Goal: Transaction & Acquisition: Purchase product/service

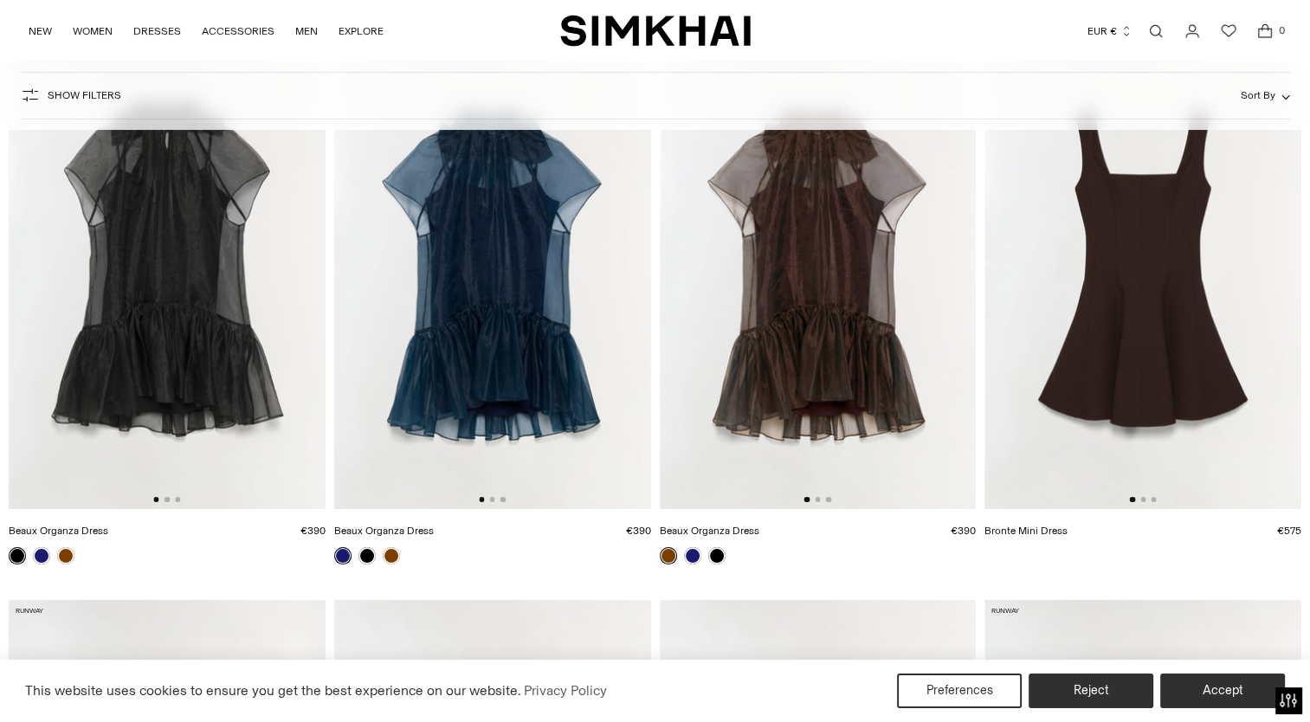
scroll to position [206, 0]
drag, startPoint x: 724, startPoint y: 411, endPoint x: 282, endPoint y: 392, distance: 442.0
click at [154, 264] on img at bounding box center [167, 273] width 317 height 475
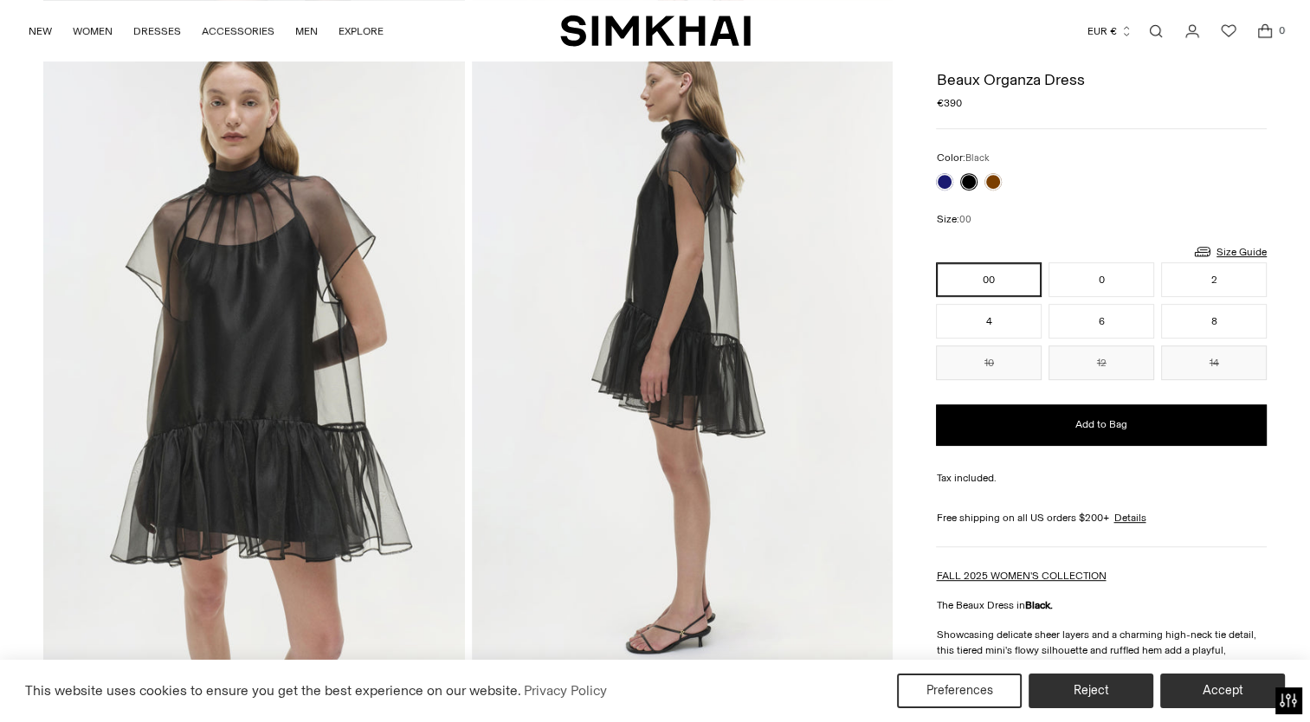
scroll to position [727, 0]
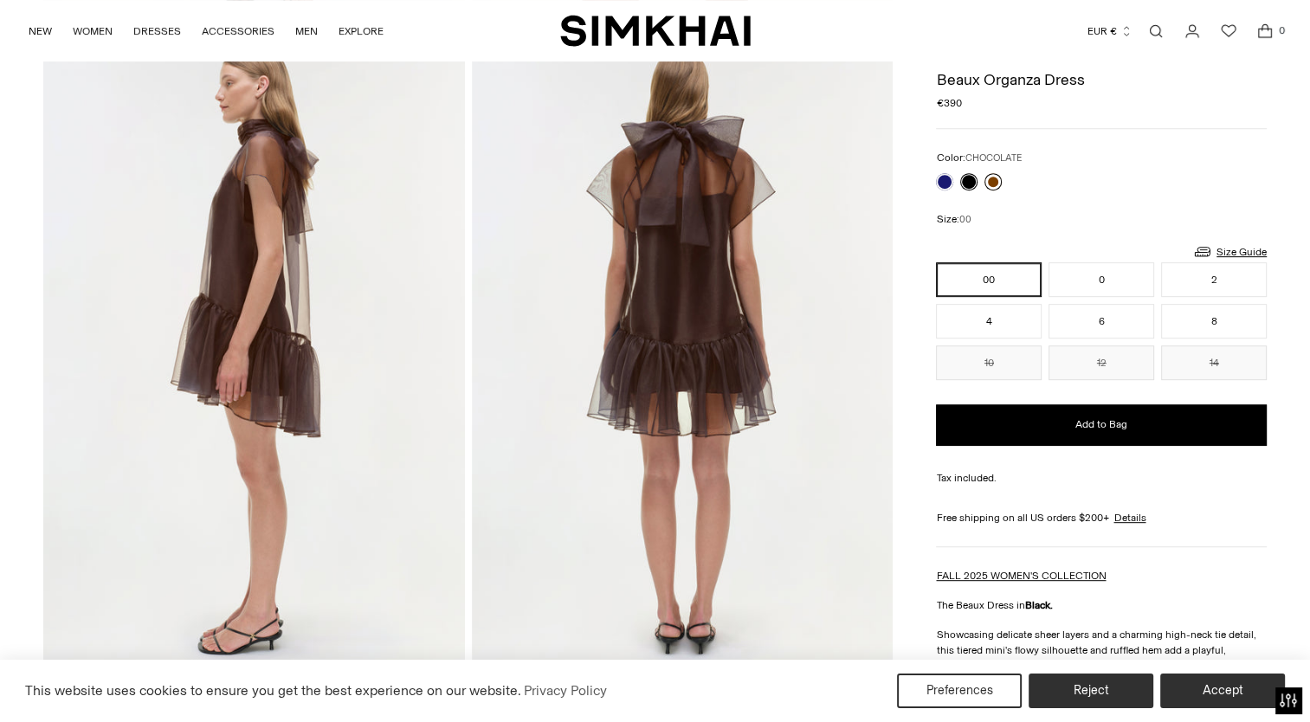
click at [991, 184] on link at bounding box center [993, 181] width 17 height 17
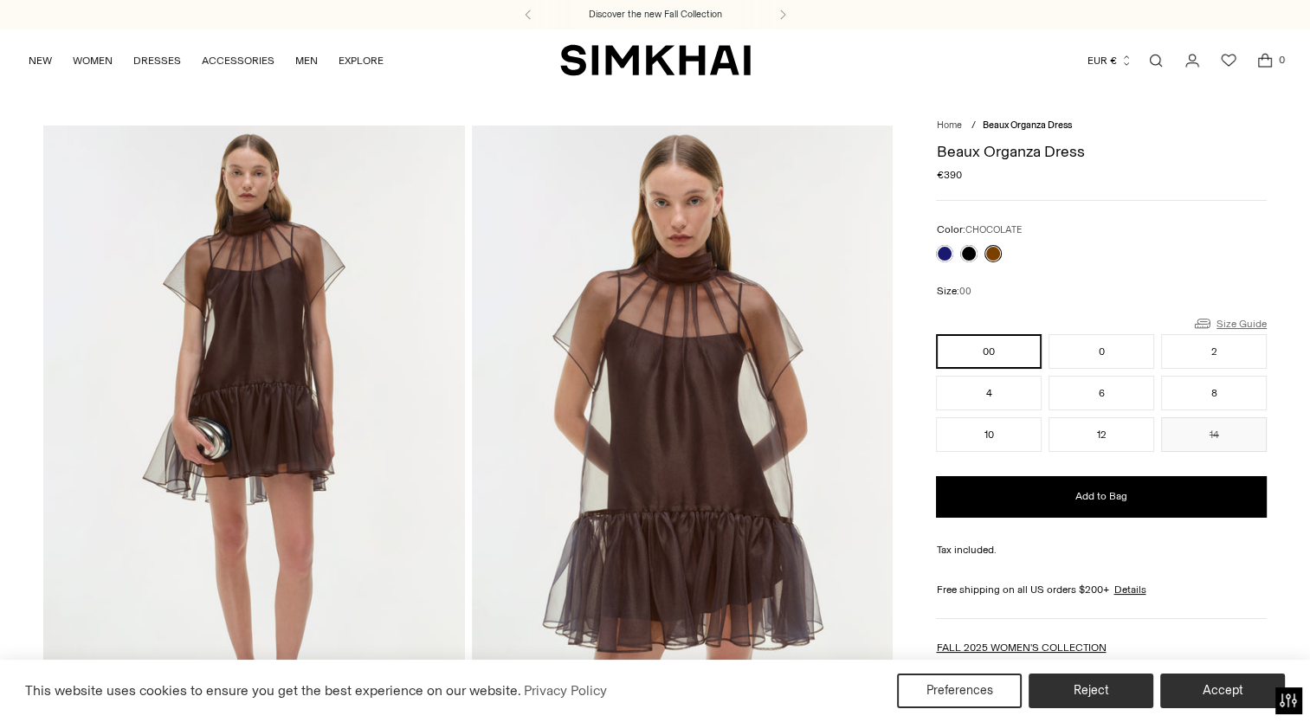
click at [1233, 313] on link "Size Guide" at bounding box center [1229, 324] width 74 height 22
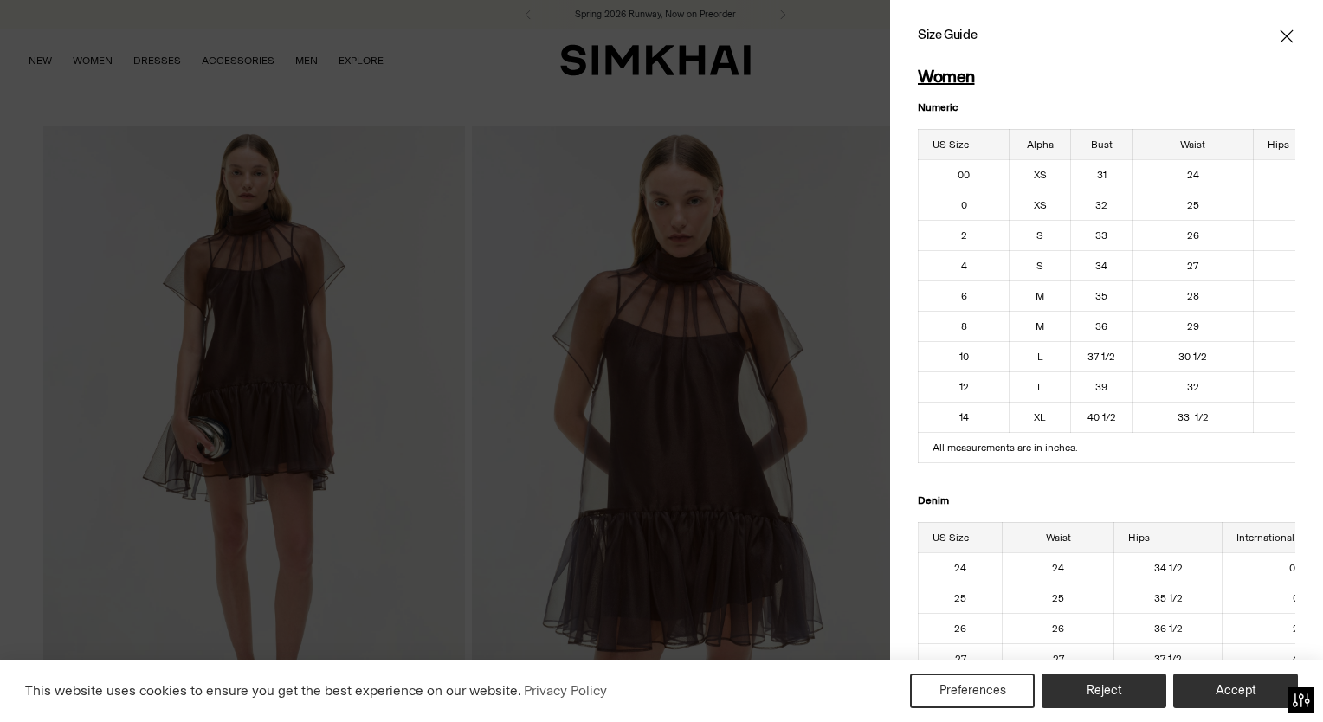
click at [1280, 32] on icon "Close" at bounding box center [1287, 36] width 14 height 17
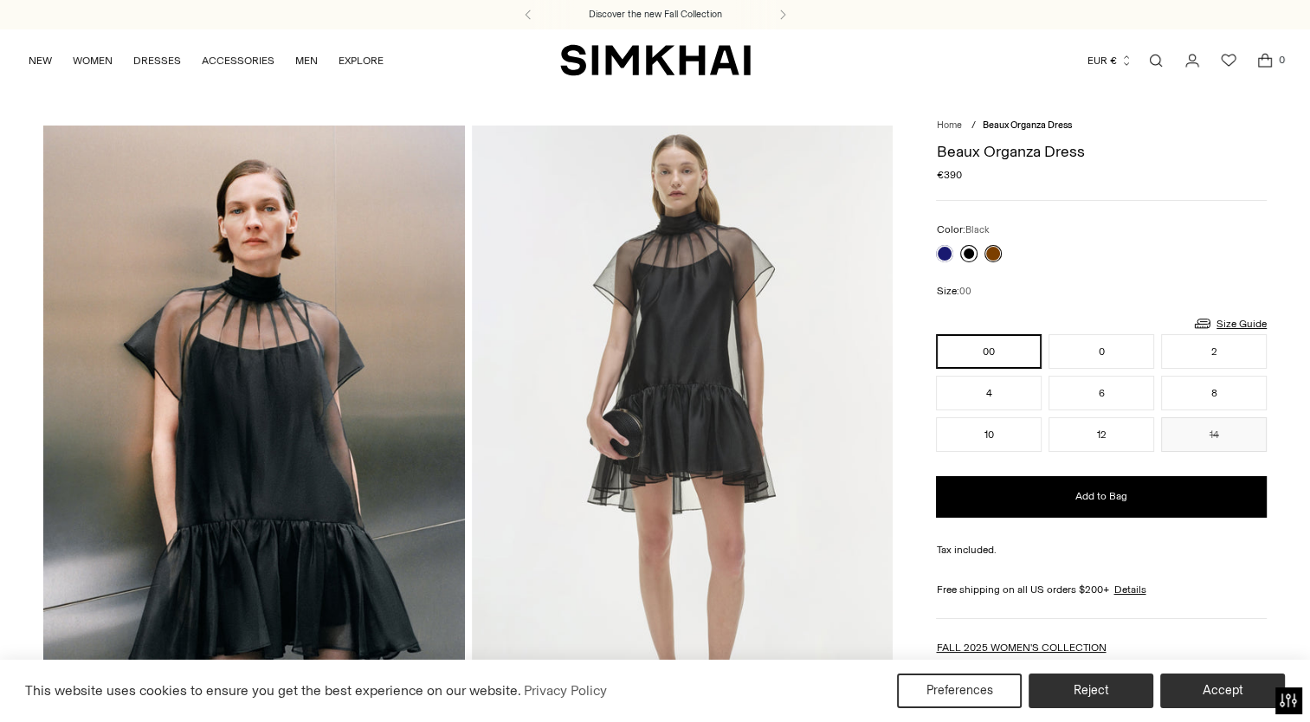
click at [964, 251] on link at bounding box center [968, 253] width 17 height 17
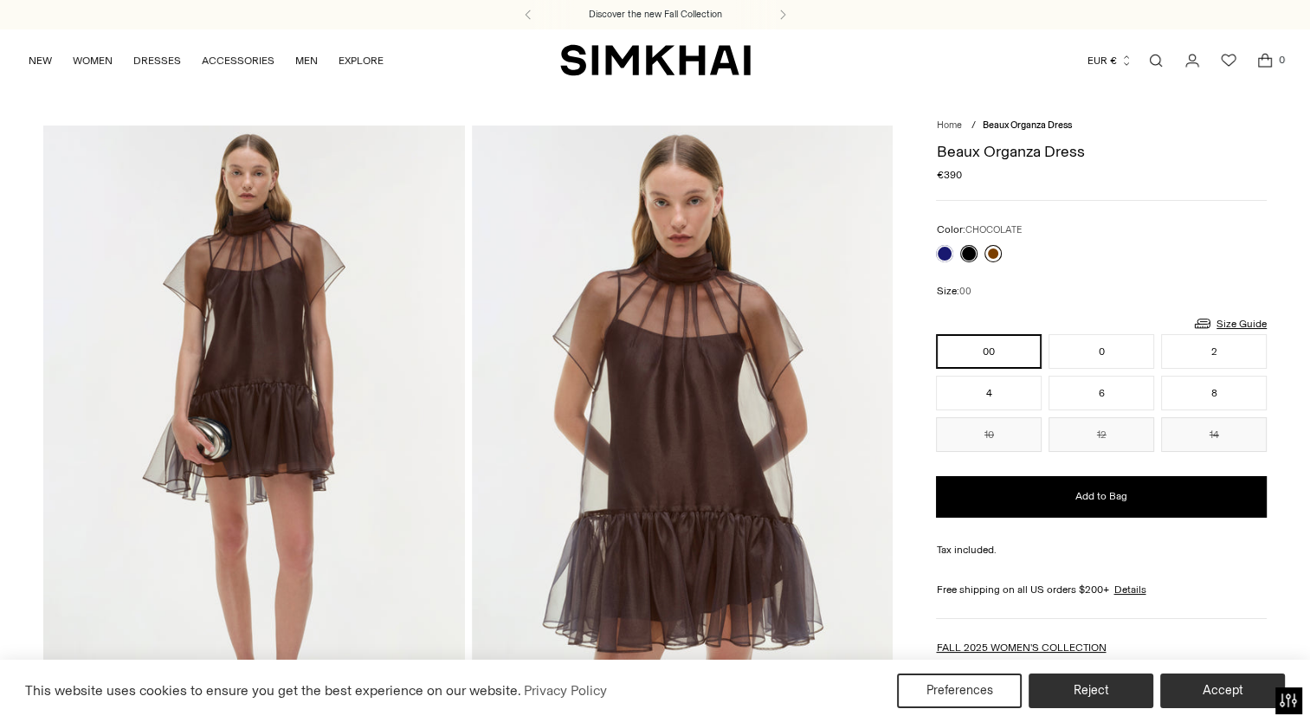
click at [991, 253] on link at bounding box center [993, 253] width 17 height 17
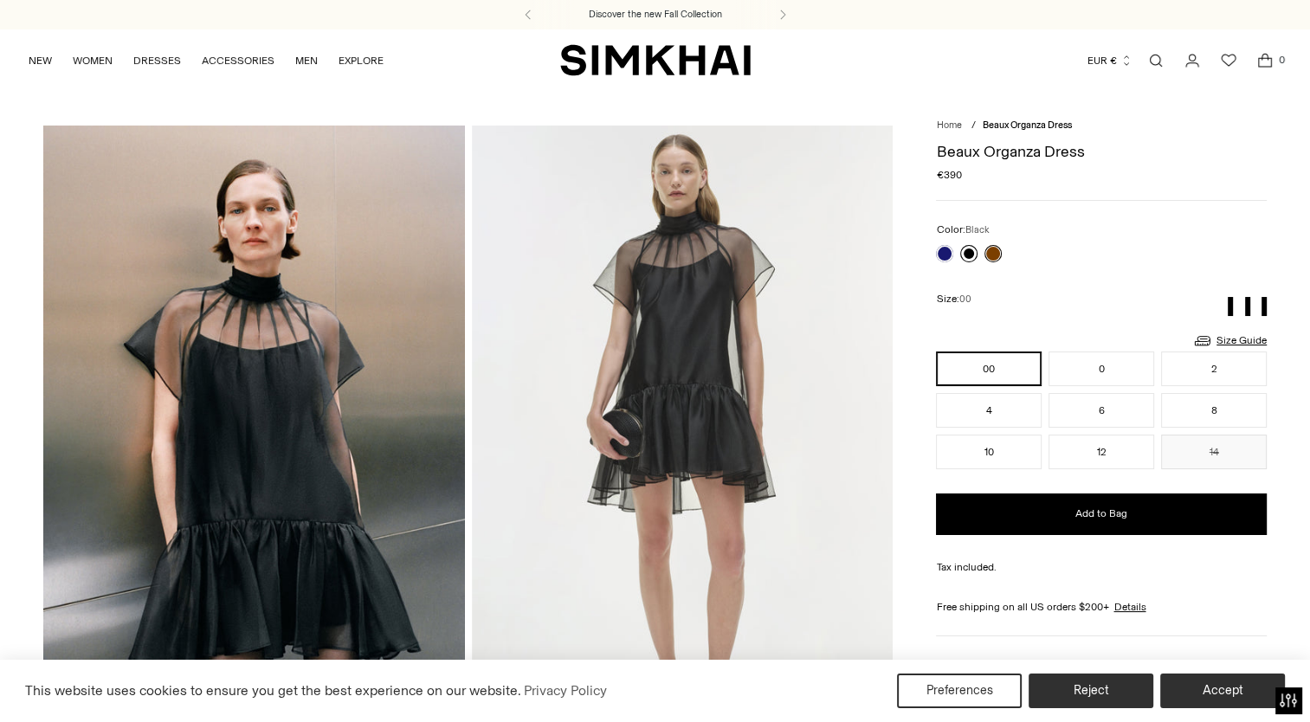
click at [966, 246] on link at bounding box center [968, 253] width 17 height 17
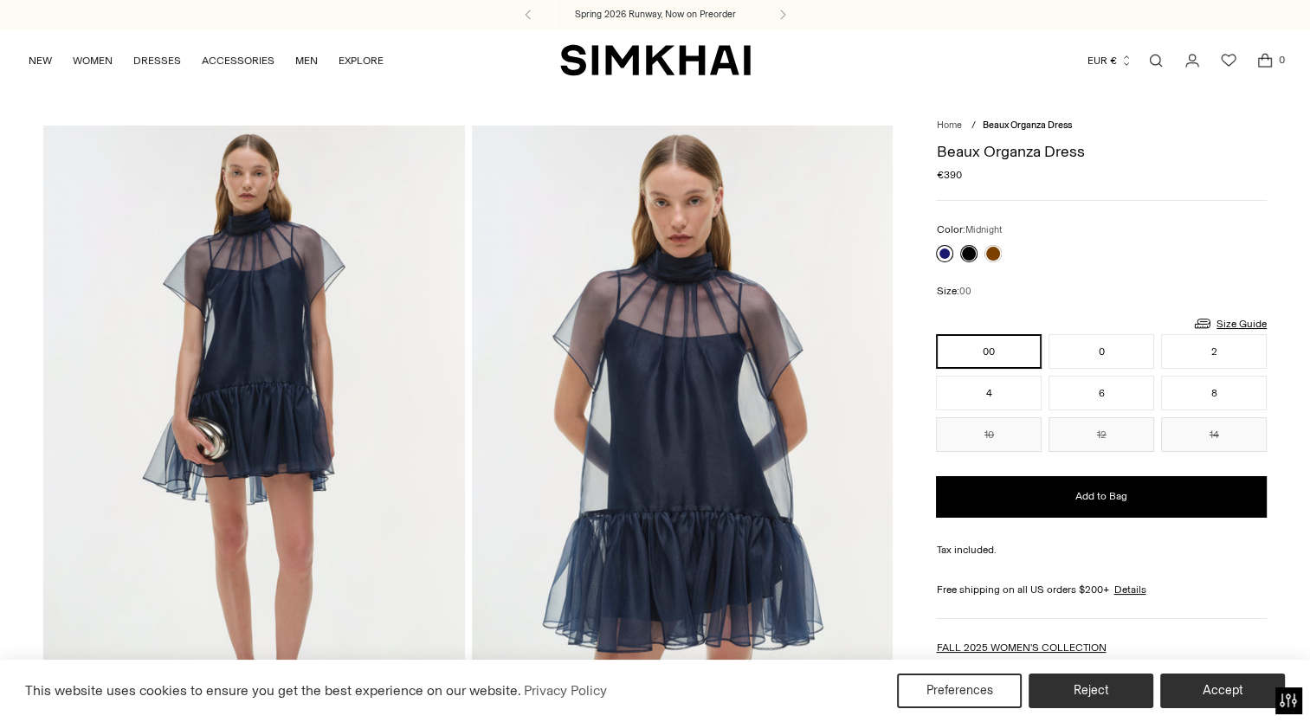
scroll to position [38, 0]
